Goal: Task Accomplishment & Management: Manage account settings

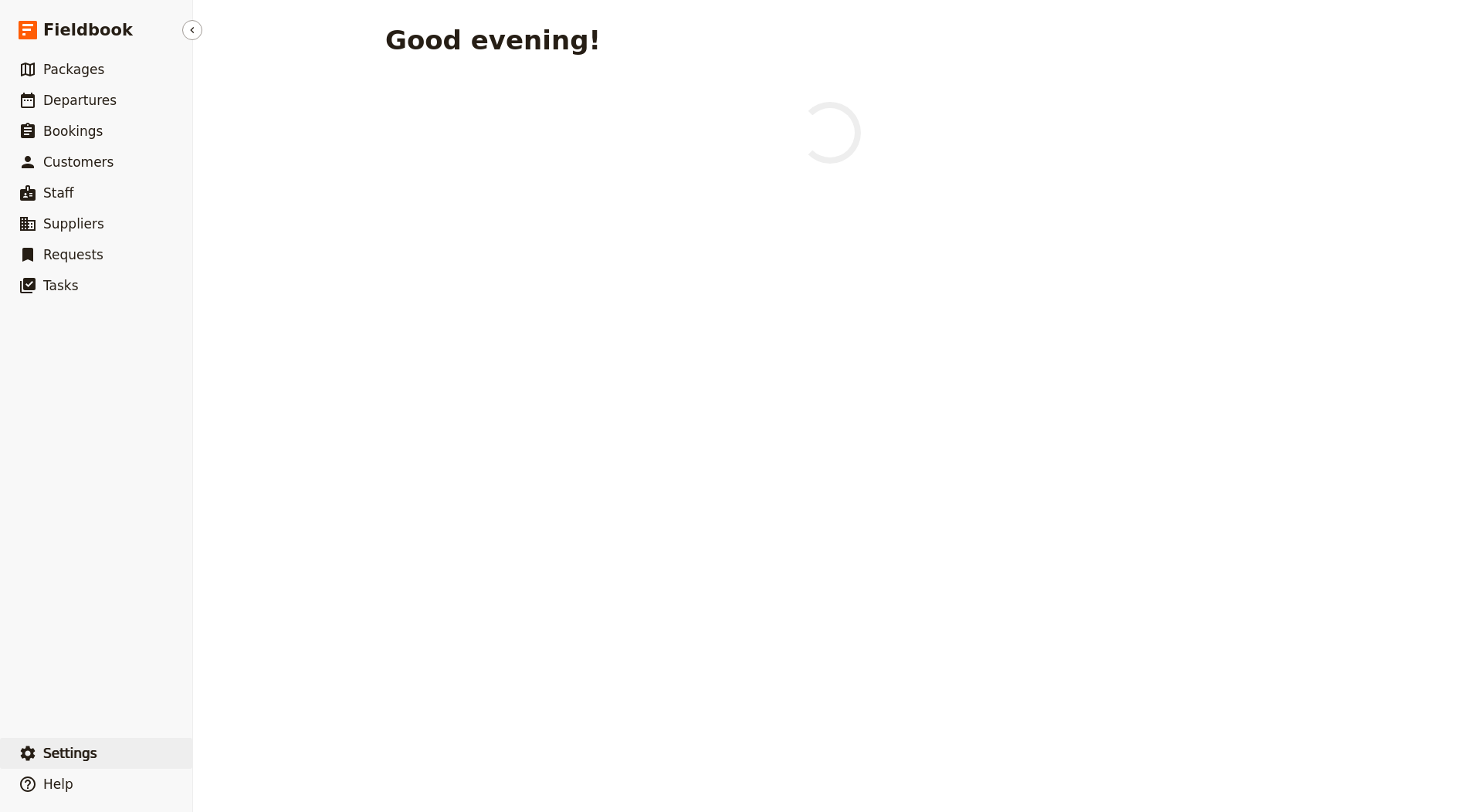
click at [91, 757] on span "Settings" at bounding box center [70, 753] width 54 height 15
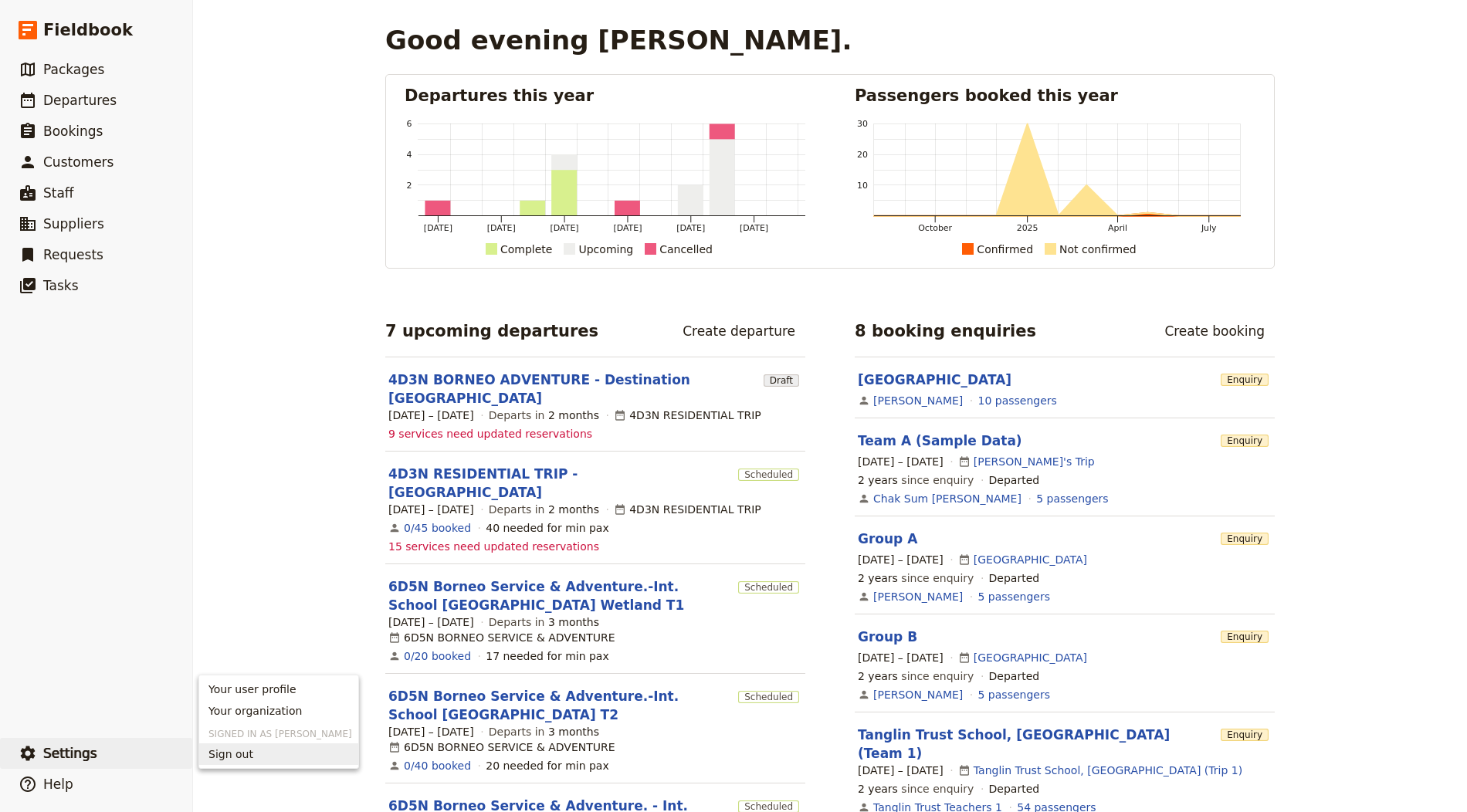
click at [255, 751] on span "Sign out" at bounding box center [278, 754] width 141 height 15
